Goal: Entertainment & Leisure: Consume media (video, audio)

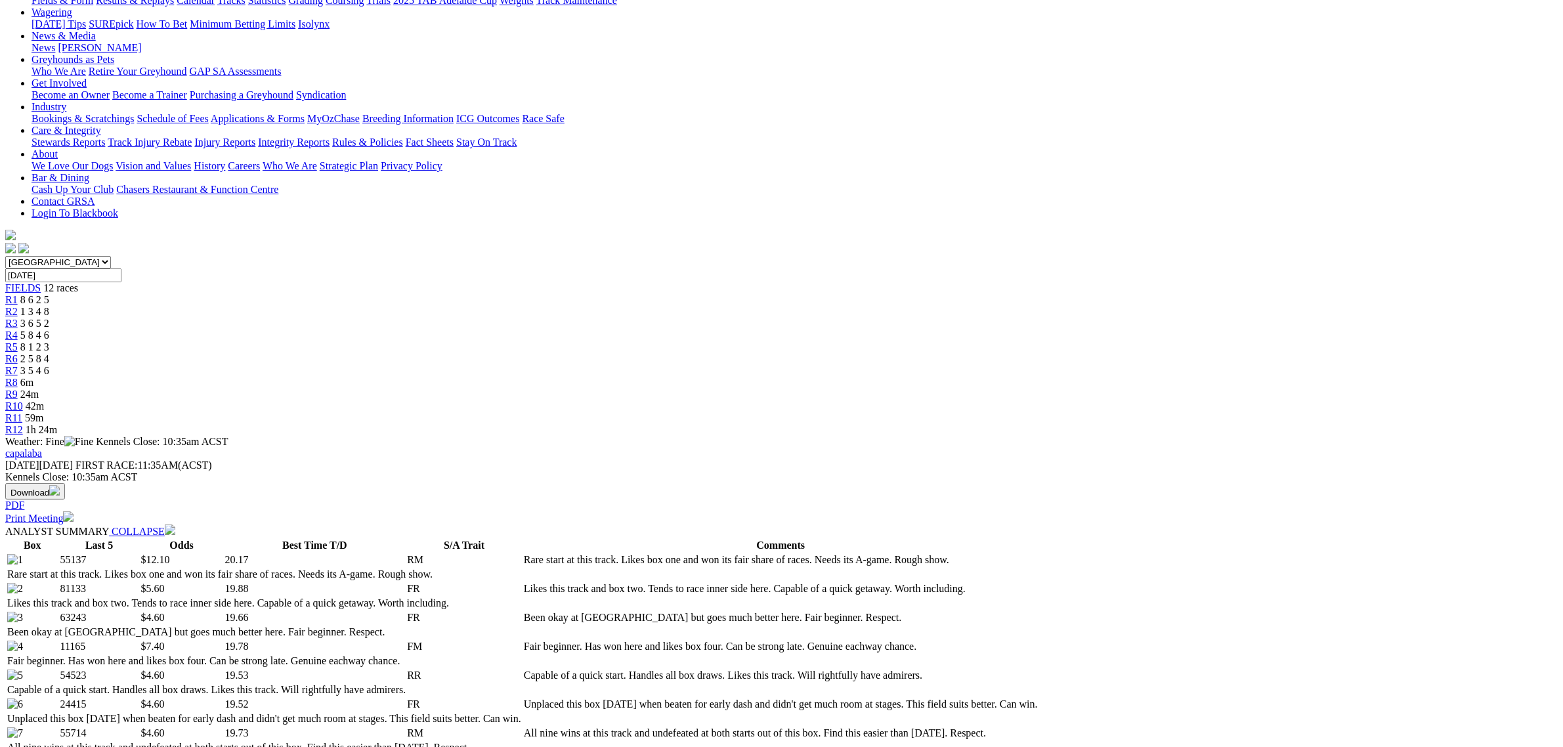
scroll to position [82, 0]
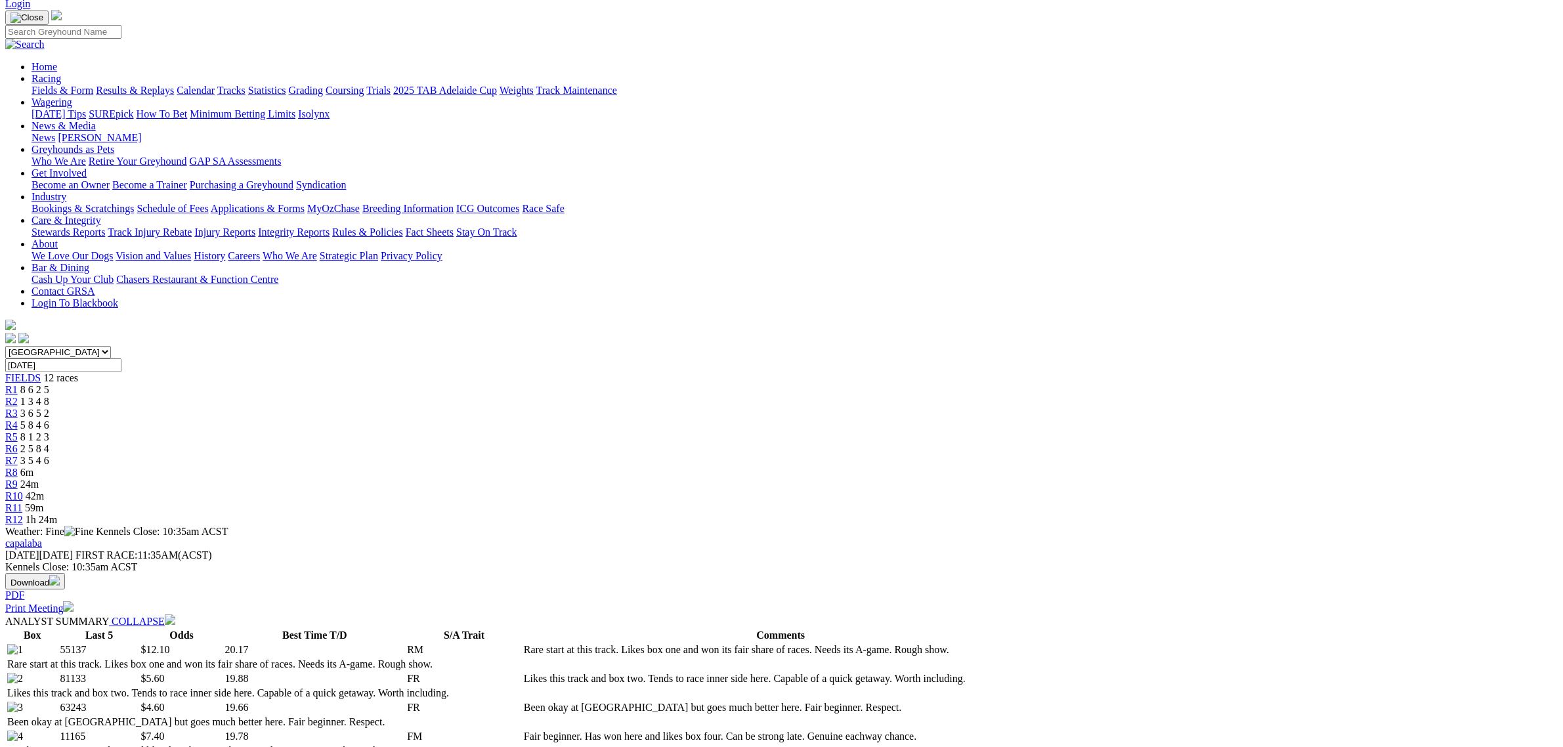
click at [93, 85] on link "Fields & Form" at bounding box center [63, 90] width 62 height 11
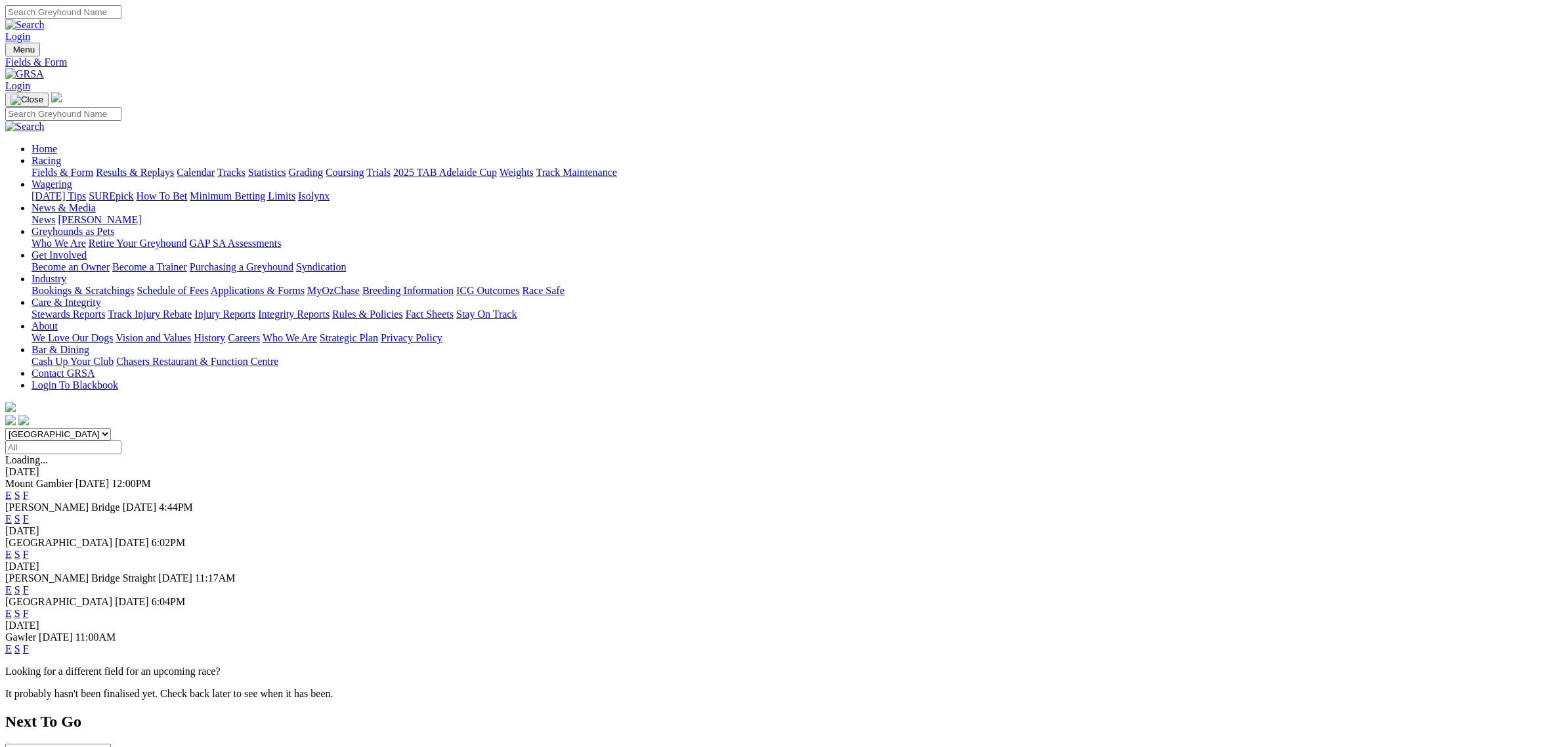
click at [111, 428] on select "[GEOGRAPHIC_DATA] [GEOGRAPHIC_DATA] [GEOGRAPHIC_DATA] [GEOGRAPHIC_DATA] [GEOGRA…" at bounding box center [58, 434] width 106 height 12
select select "QLD"
click at [111, 428] on select "[GEOGRAPHIC_DATA] [GEOGRAPHIC_DATA] [GEOGRAPHIC_DATA] [GEOGRAPHIC_DATA] [GEOGRA…" at bounding box center [58, 434] width 106 height 12
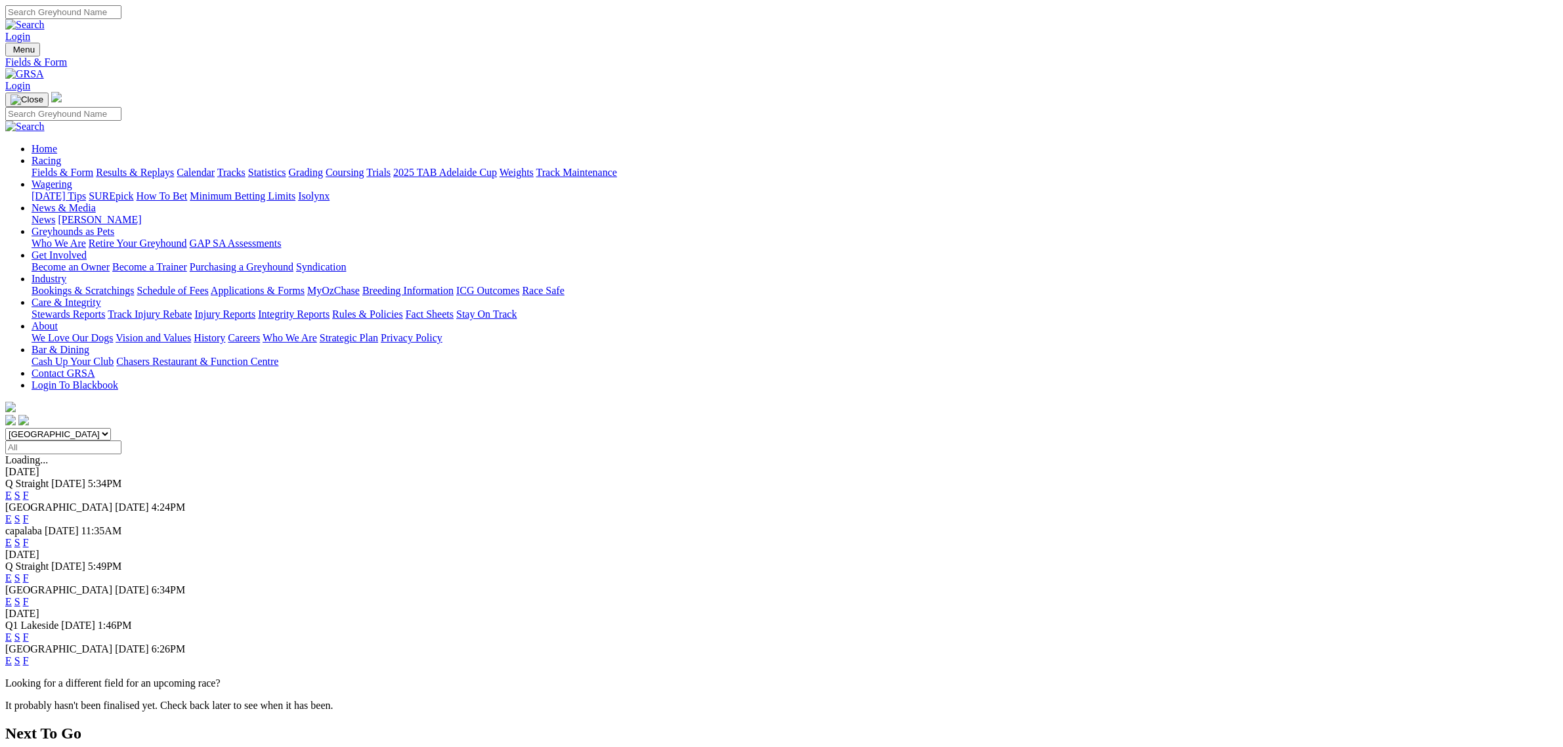
click at [12, 490] on link "E" at bounding box center [8, 495] width 7 height 11
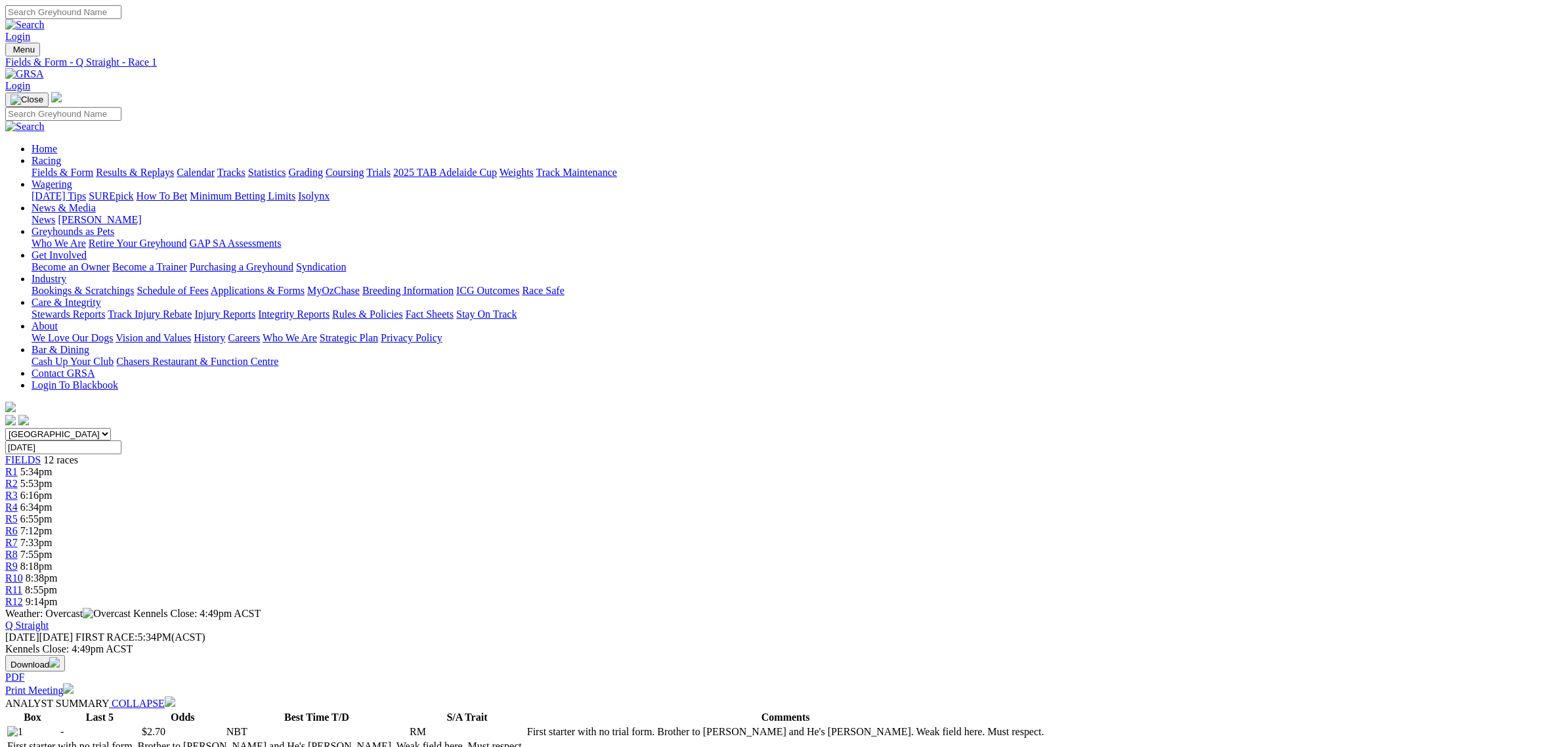
click at [53, 525] on span "7:12pm" at bounding box center [36, 530] width 32 height 11
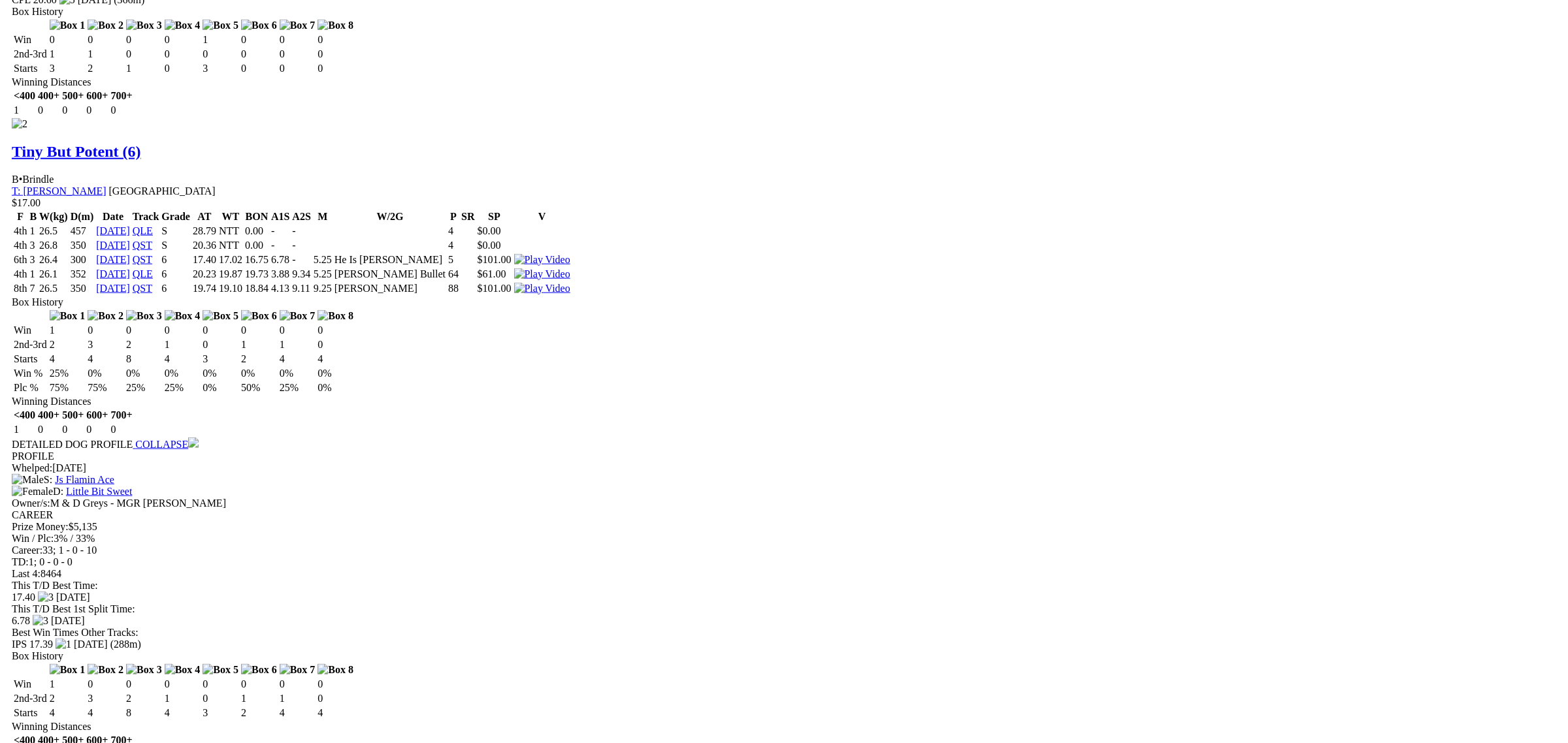
scroll to position [1877, 0]
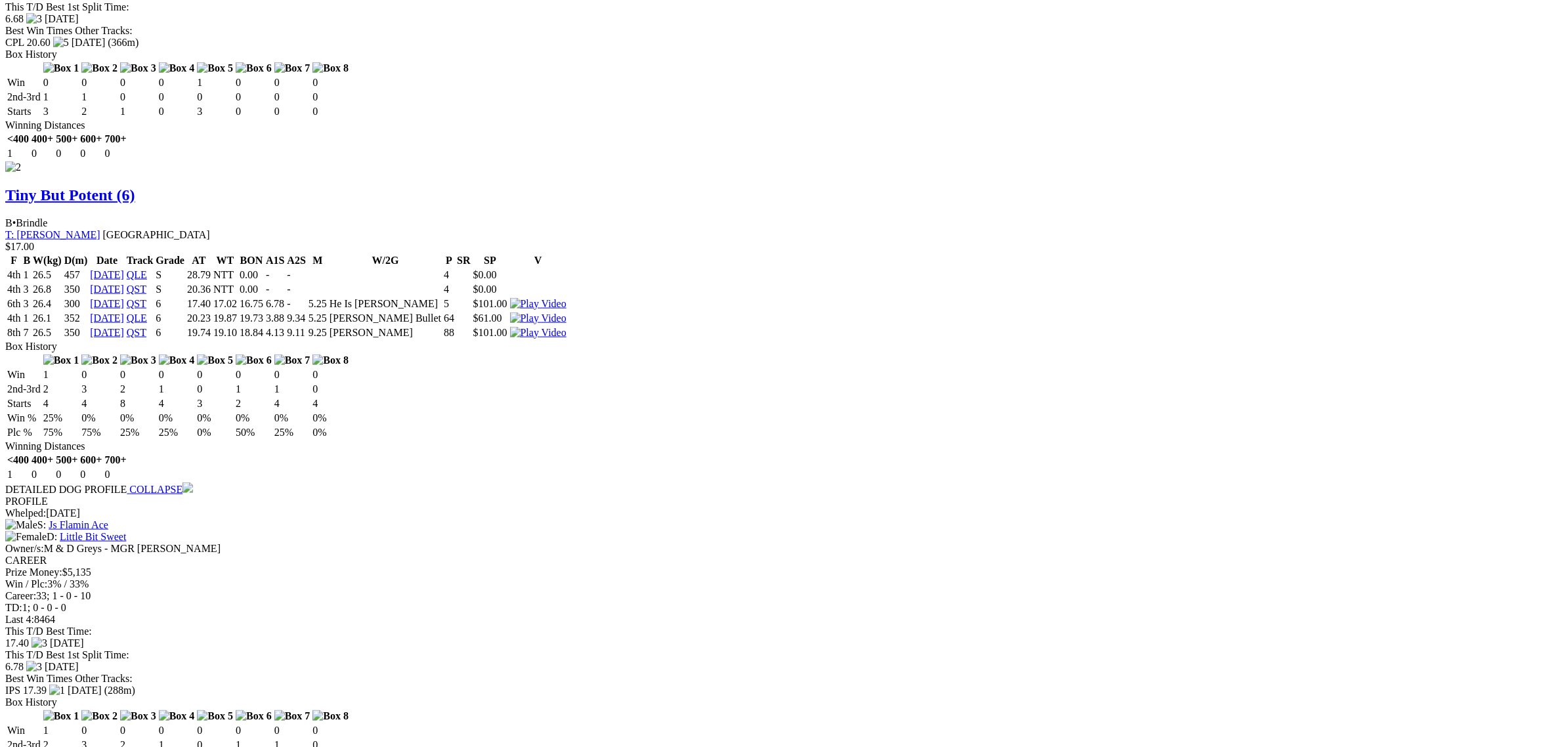
scroll to position [1805, 0]
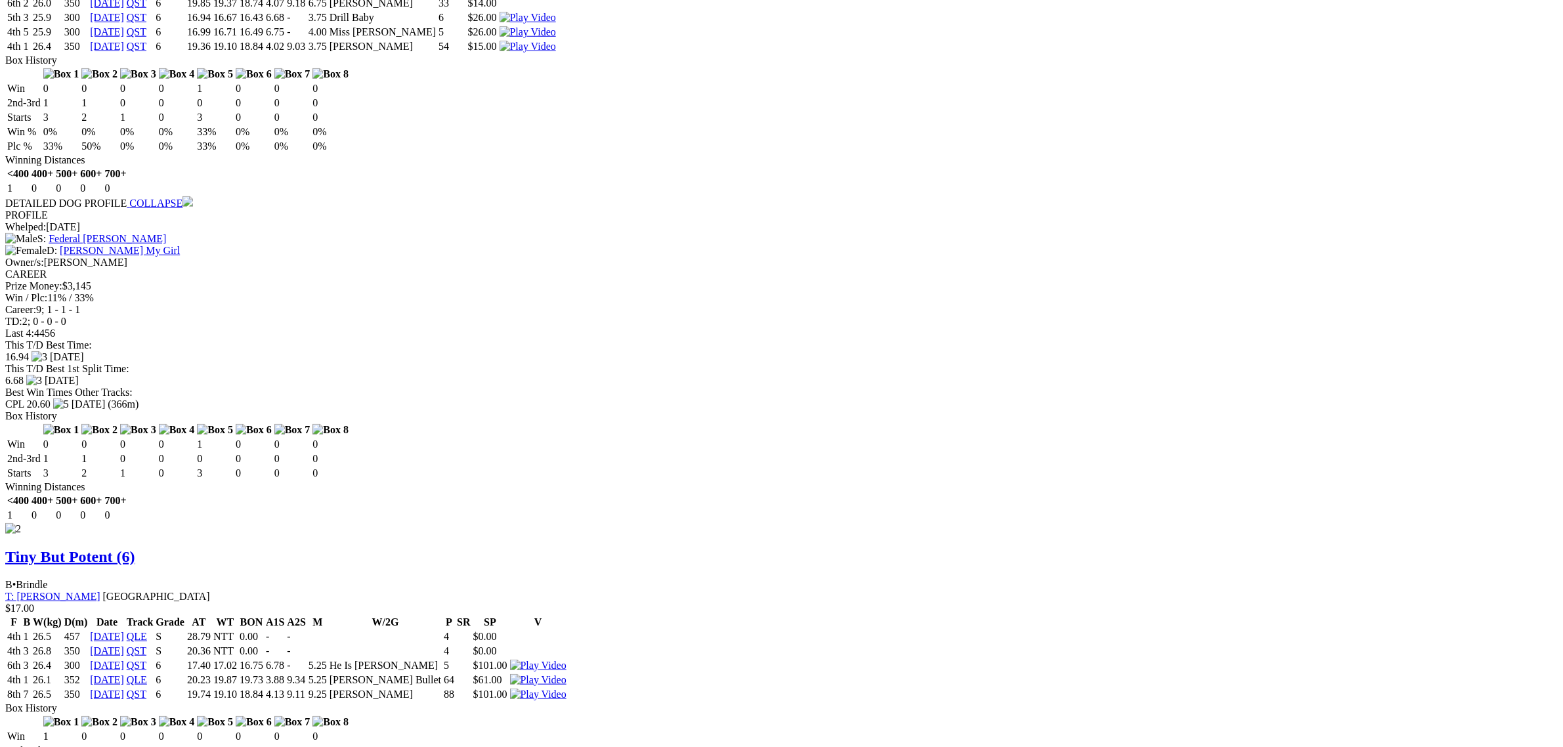
scroll to position [1477, 0]
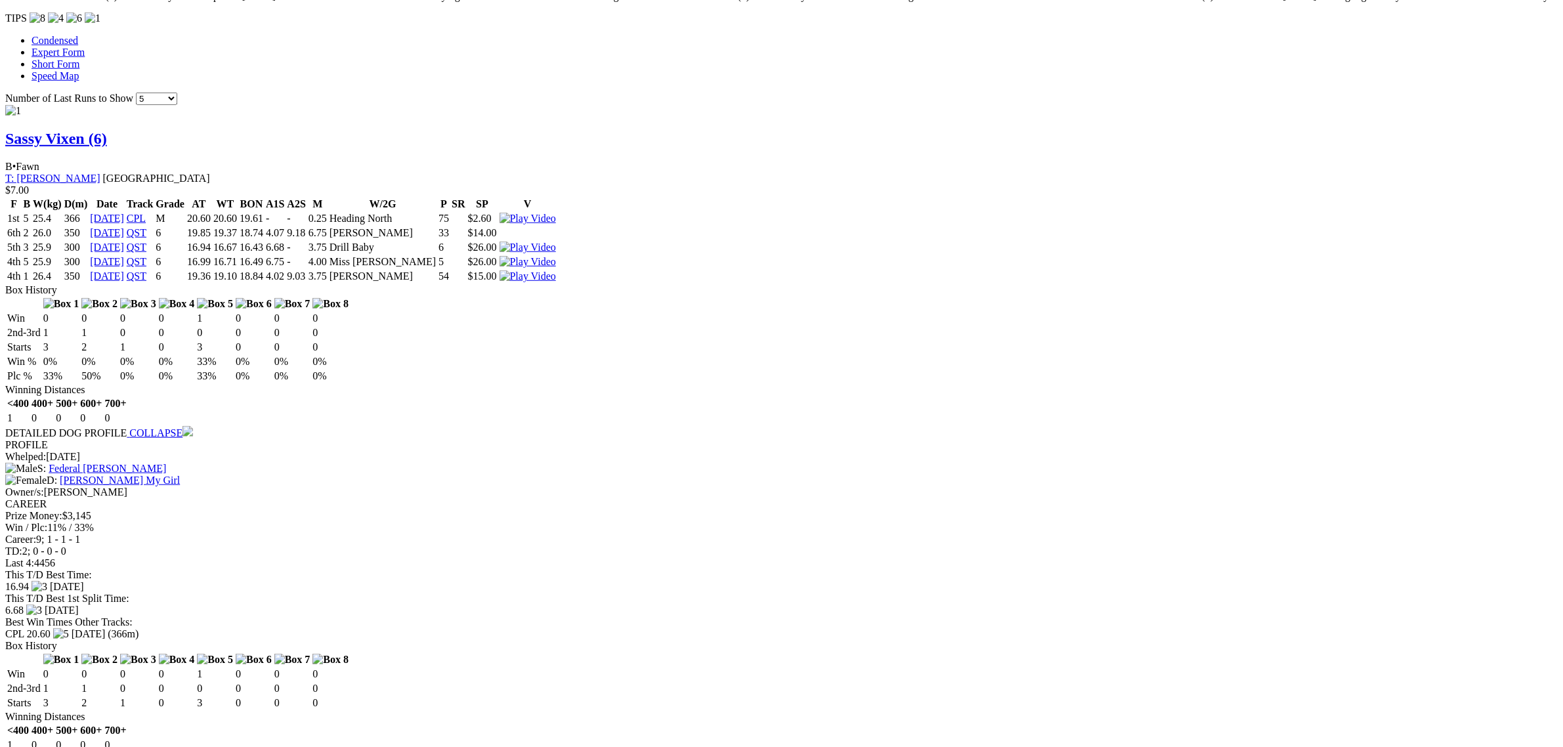
scroll to position [1231, 0]
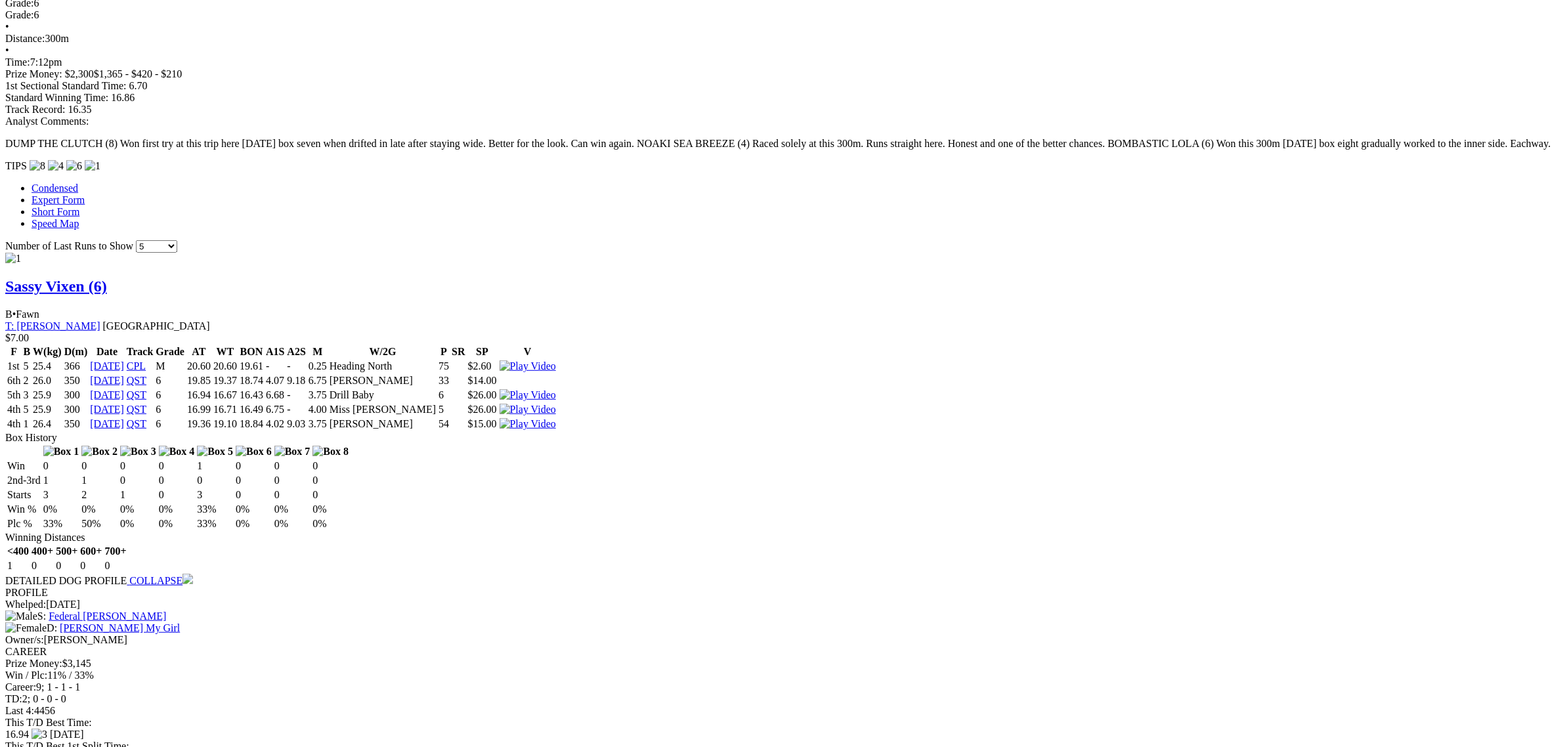
scroll to position [1067, 0]
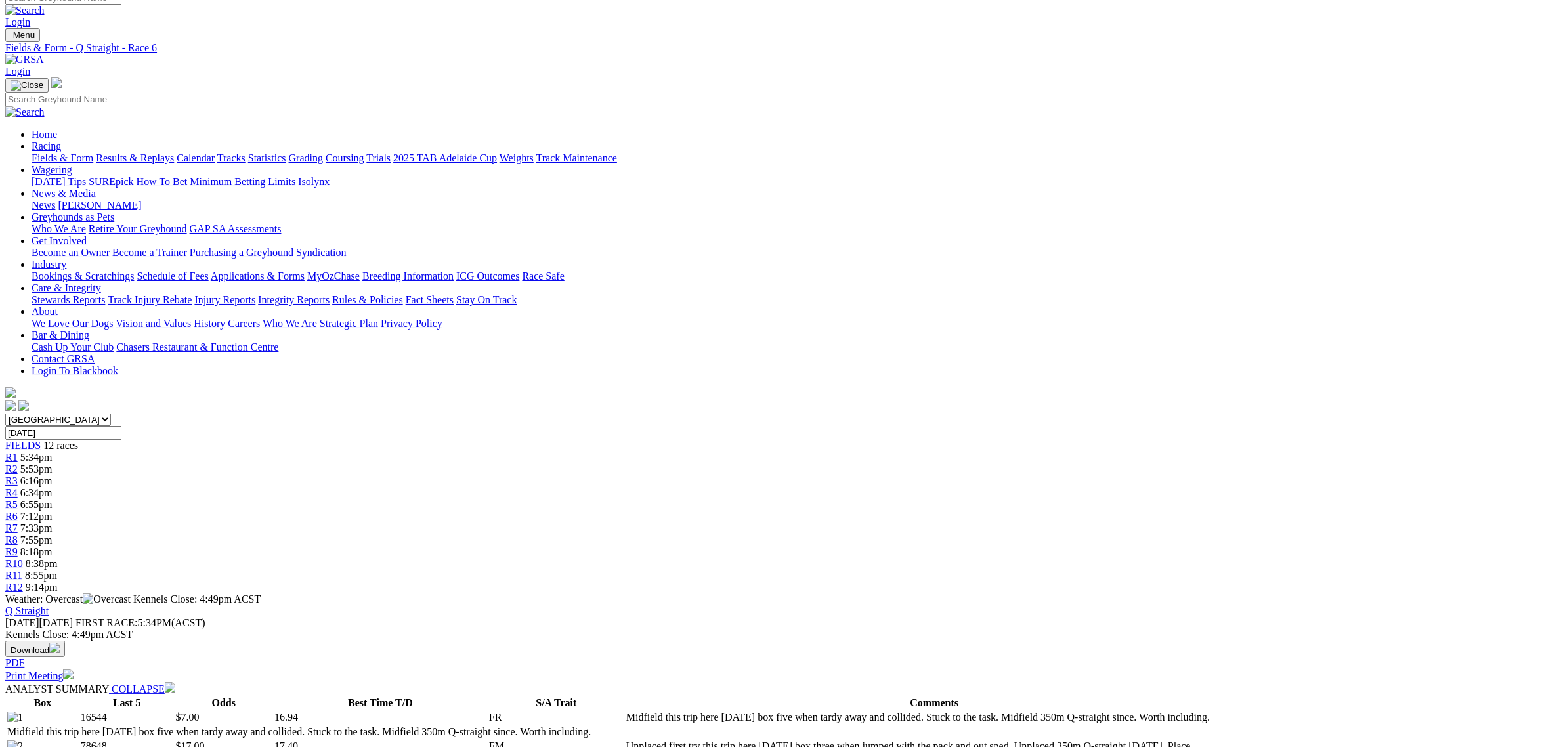
scroll to position [0, 0]
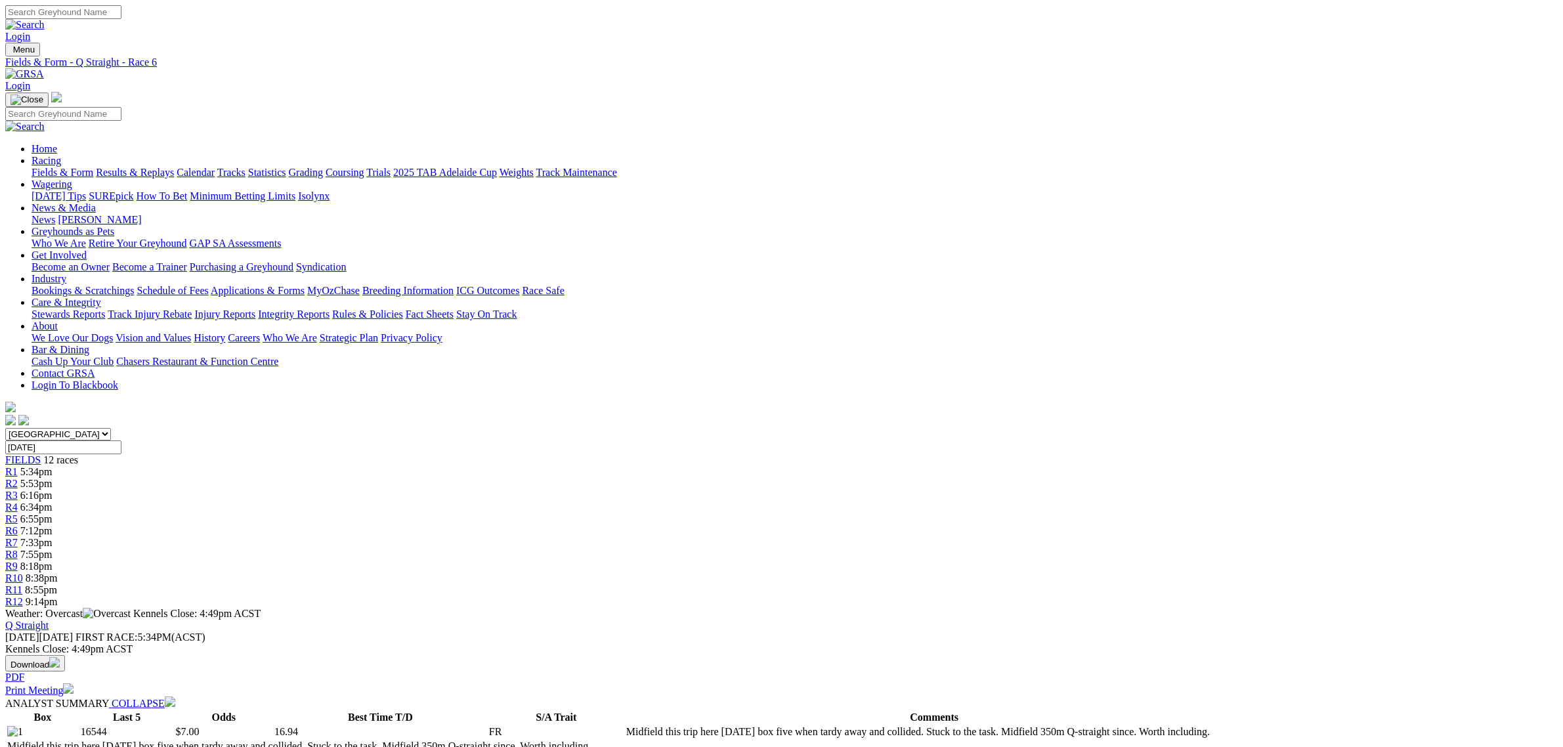
click at [18, 537] on span "R7" at bounding box center [11, 542] width 12 height 11
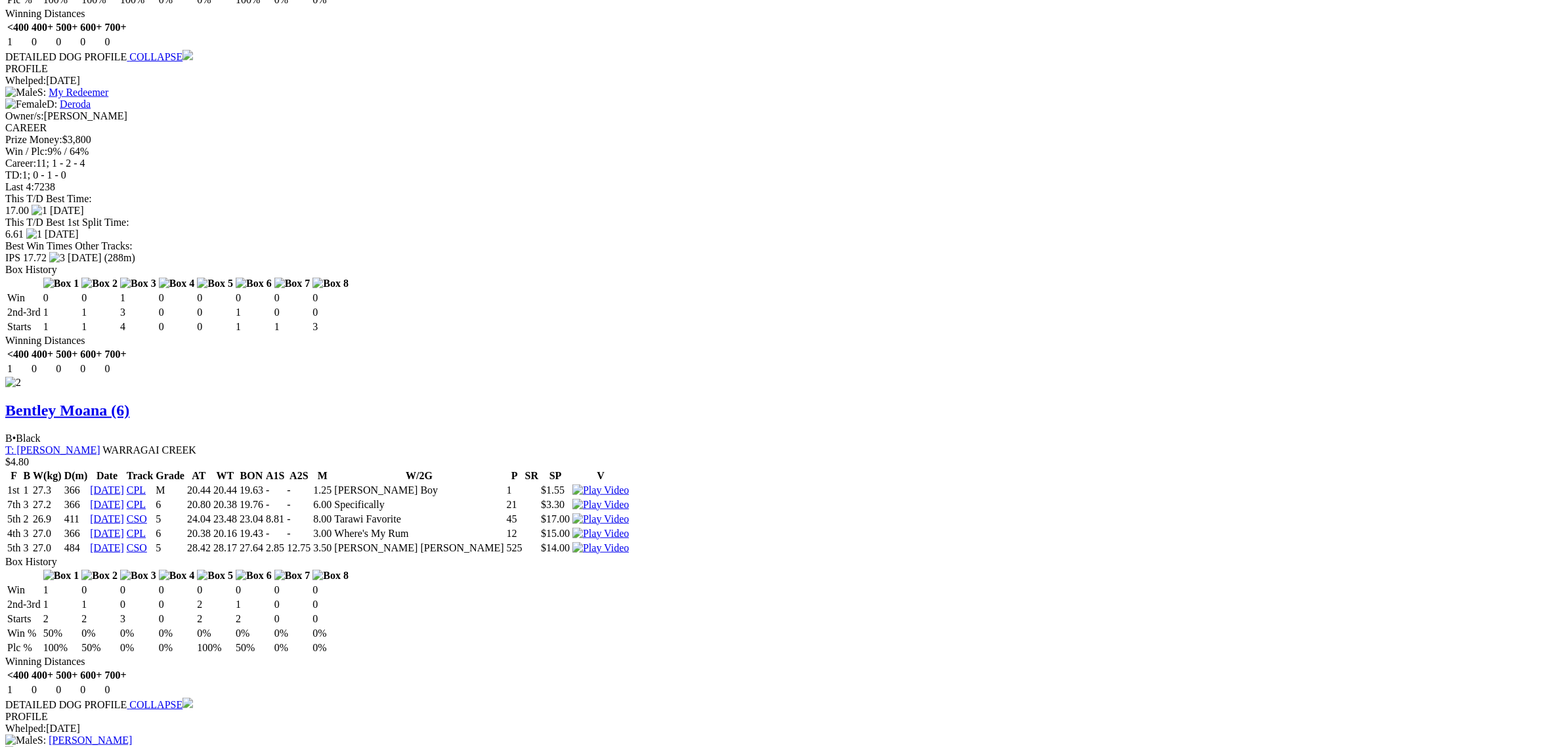
scroll to position [1805, 0]
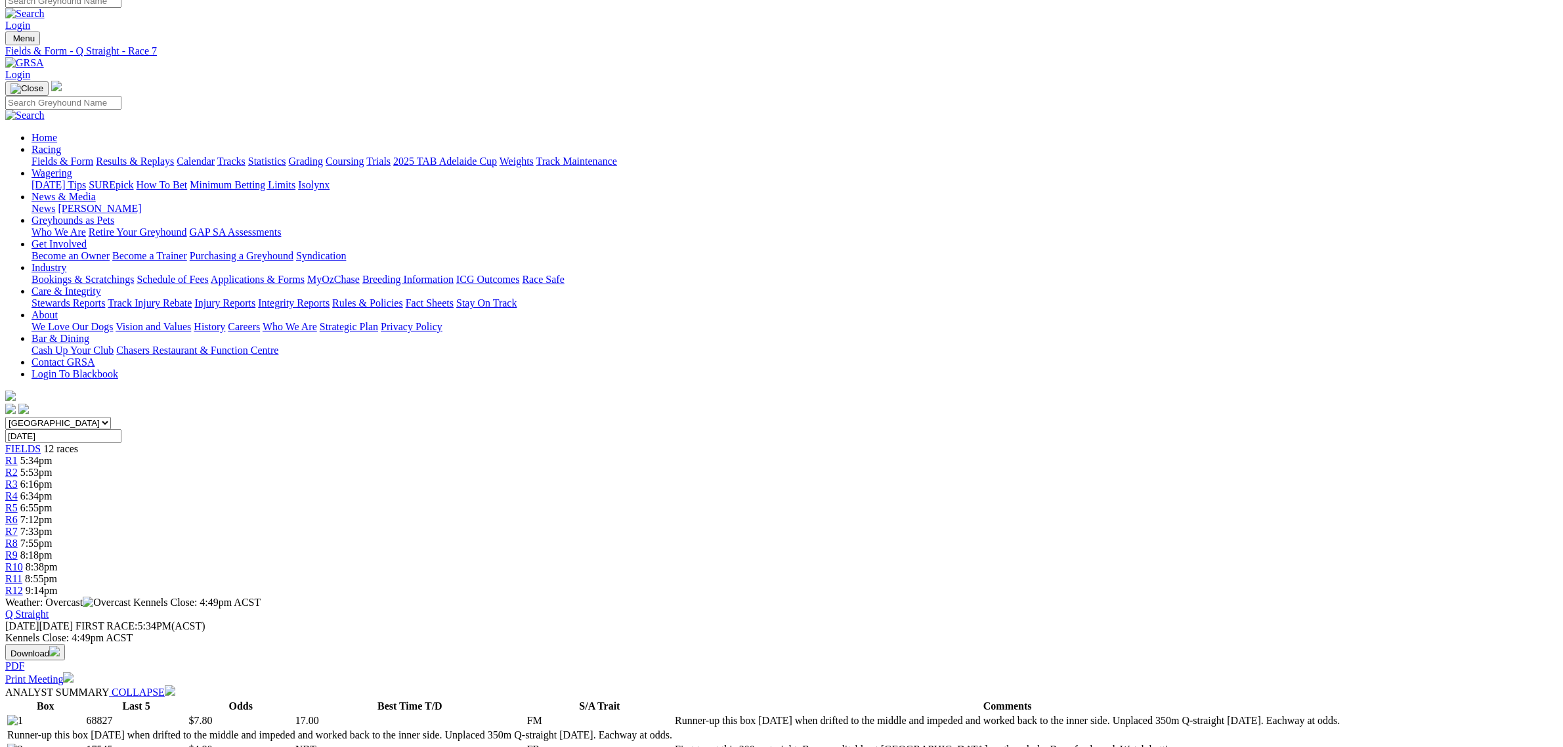
scroll to position [0, 0]
